Goal: Find specific page/section: Find specific page/section

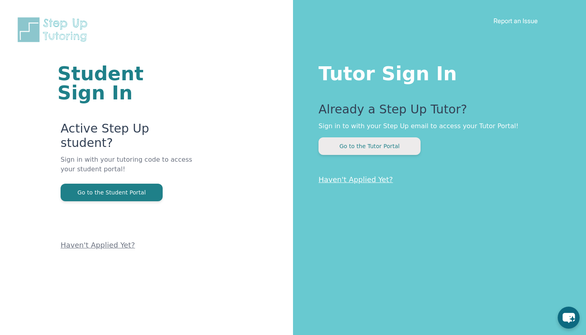
click at [372, 146] on button "Go to the Tutor Portal" at bounding box center [370, 146] width 102 height 18
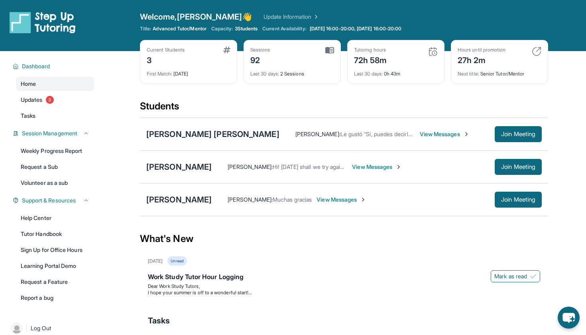
click at [215, 132] on div "[PERSON_NAME] [PERSON_NAME]" at bounding box center [212, 133] width 133 height 11
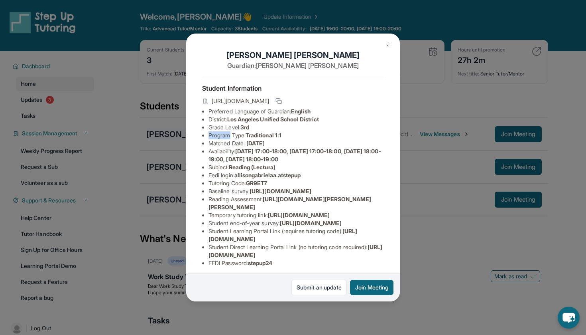
click at [215, 132] on li "Program Type: Traditional 1:1" at bounding box center [296, 135] width 175 height 8
click at [273, 90] on h4 "Student Information" at bounding box center [293, 88] width 182 height 10
click at [279, 56] on h1 "[PERSON_NAME] [PERSON_NAME]" at bounding box center [293, 54] width 182 height 11
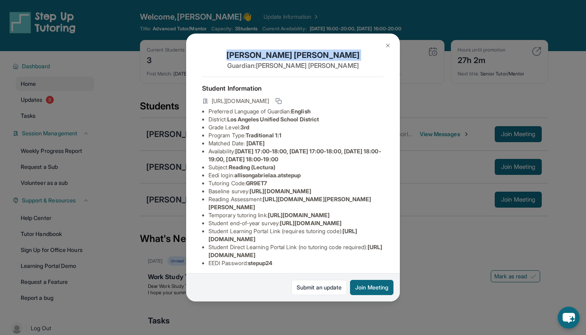
copy h1 "[PERSON_NAME] [PERSON_NAME]"
click at [385, 44] on img at bounding box center [388, 45] width 6 height 6
